Goal: Task Accomplishment & Management: Manage account settings

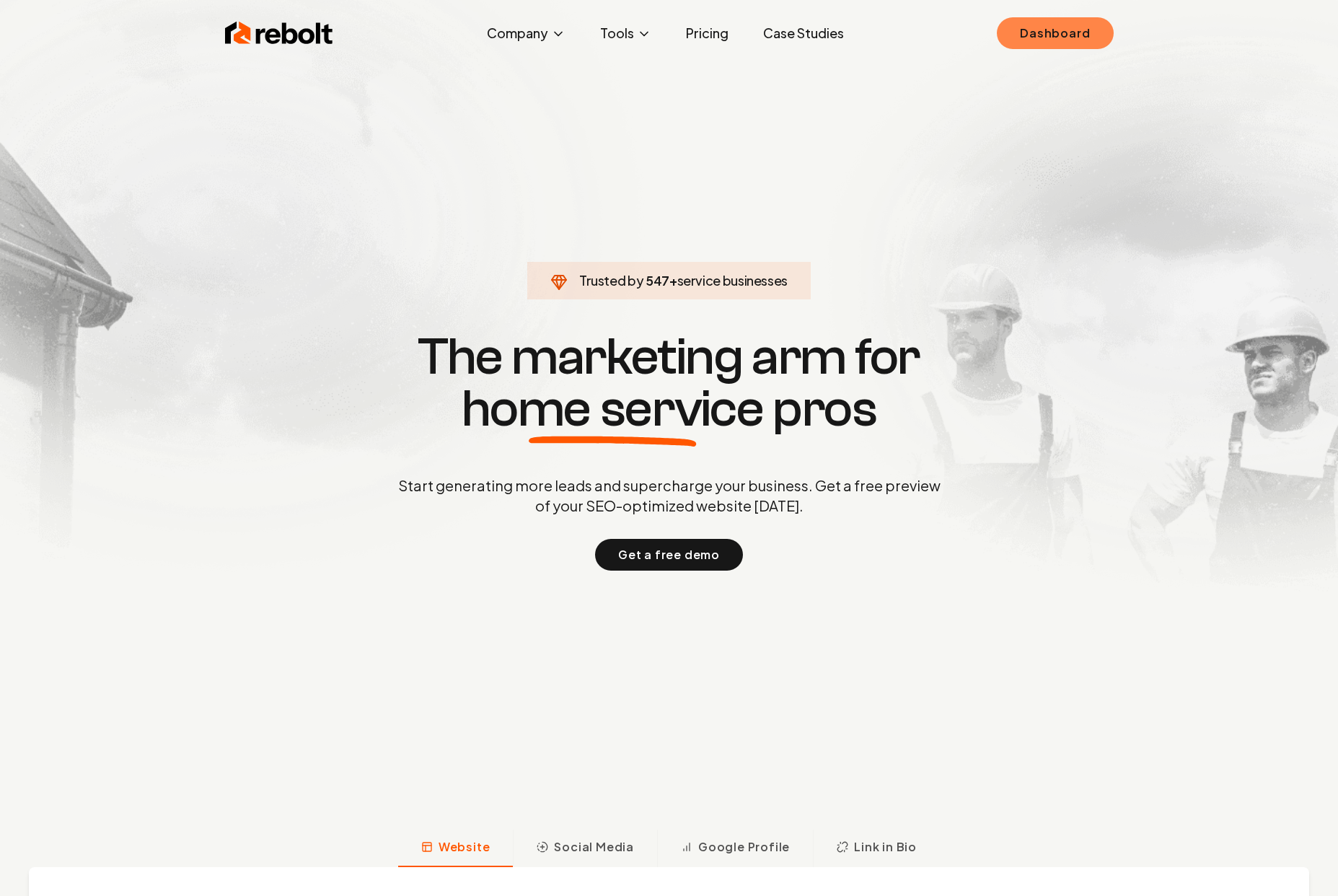
click at [1025, 33] on link "Dashboard" at bounding box center [1055, 33] width 116 height 32
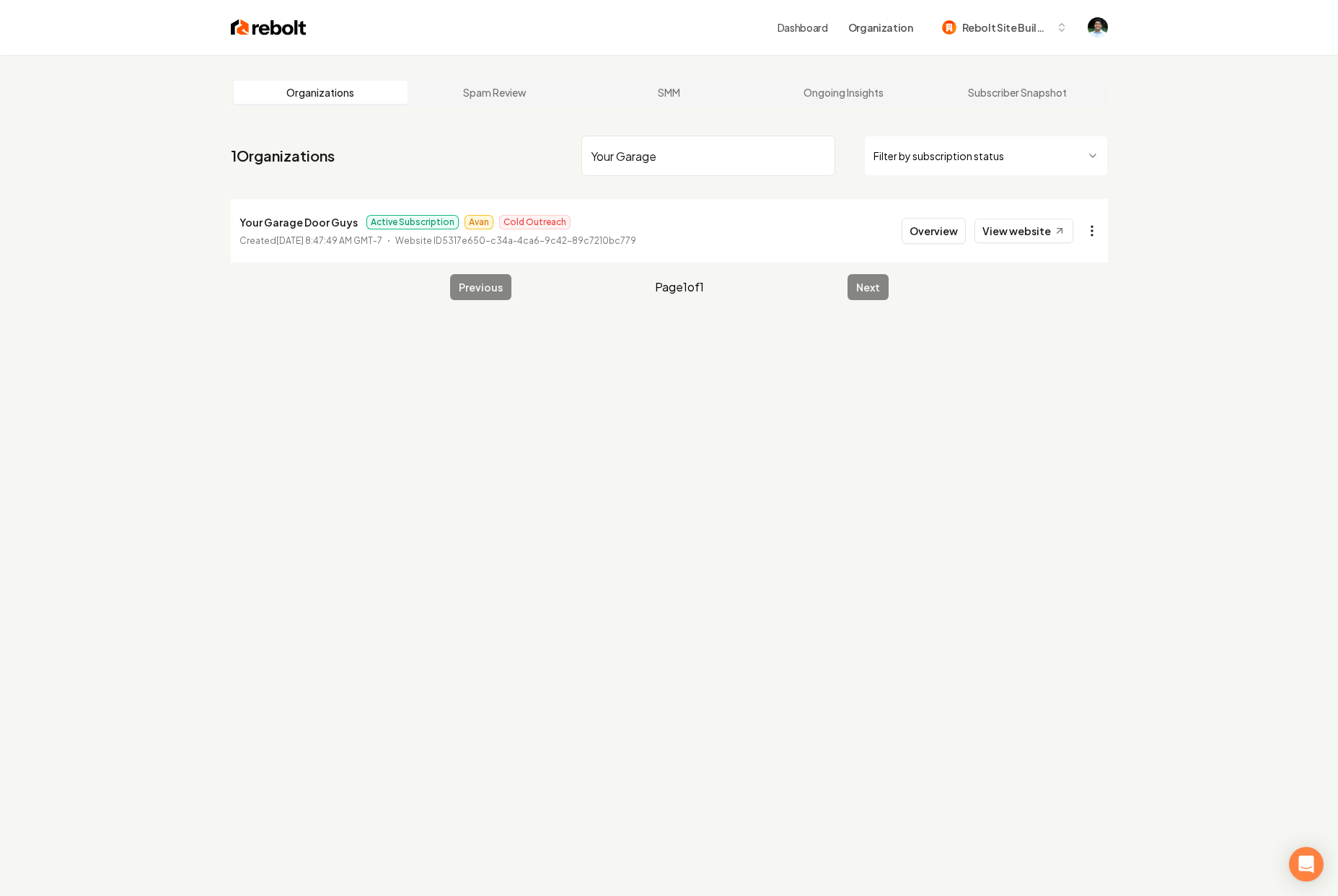
type input "Your Garage"
click at [1087, 234] on html "Dashboard Organization Rebolt Site Builder Organizations Spam Review SMM Ongoin…" at bounding box center [674, 448] width 1349 height 896
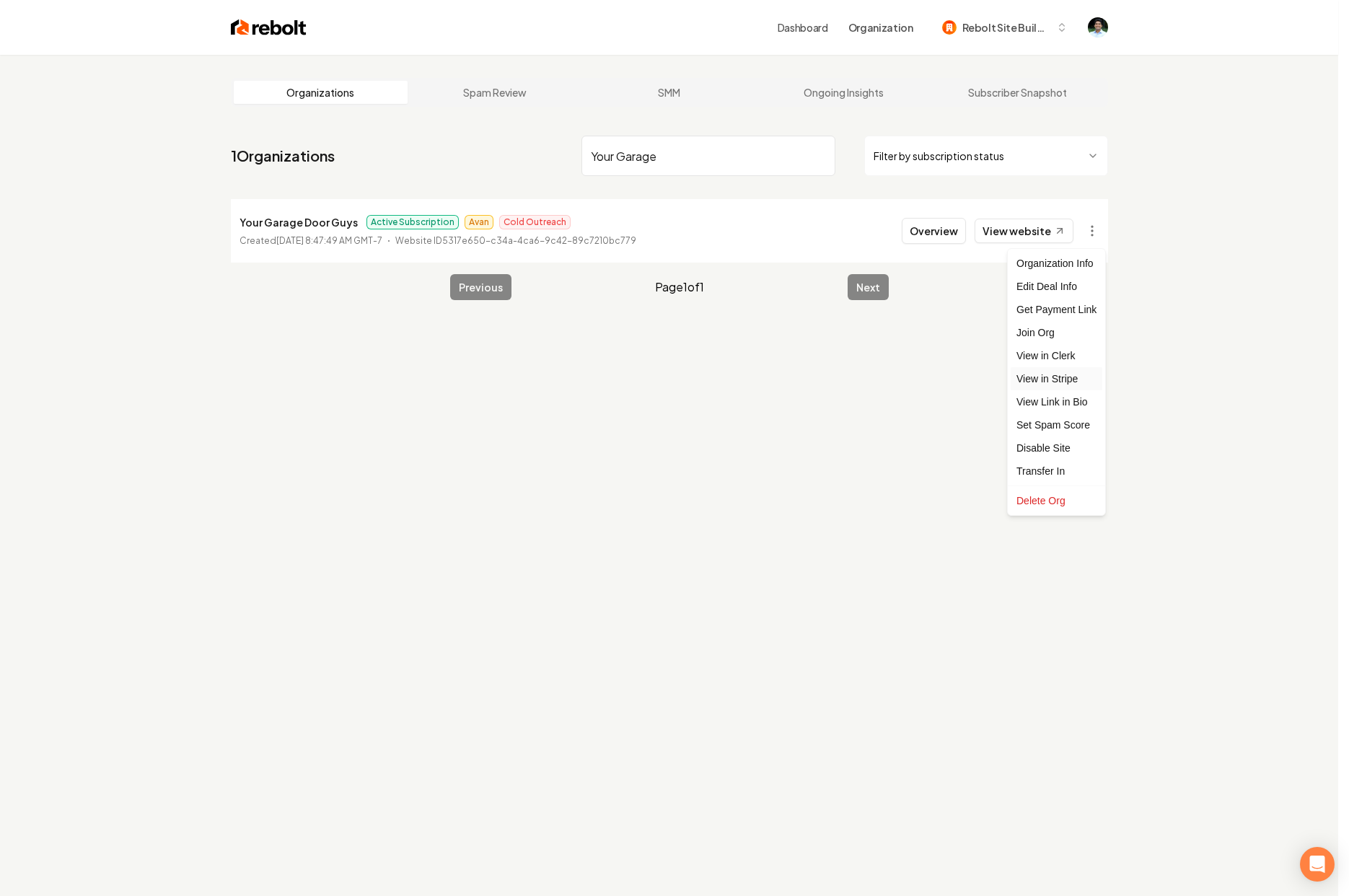
click at [1053, 378] on link "View in Stripe" at bounding box center [1056, 379] width 92 height 23
